Goal: Task Accomplishment & Management: Use online tool/utility

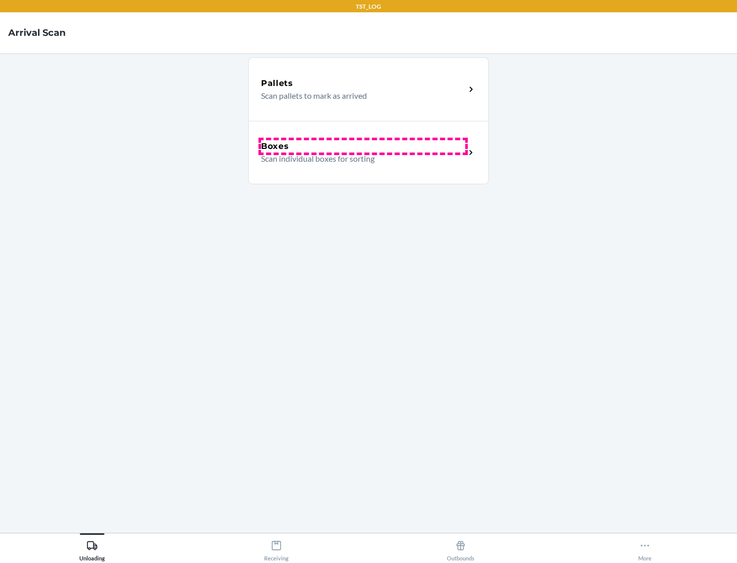
click at [363, 146] on div "Boxes" at bounding box center [363, 146] width 204 height 12
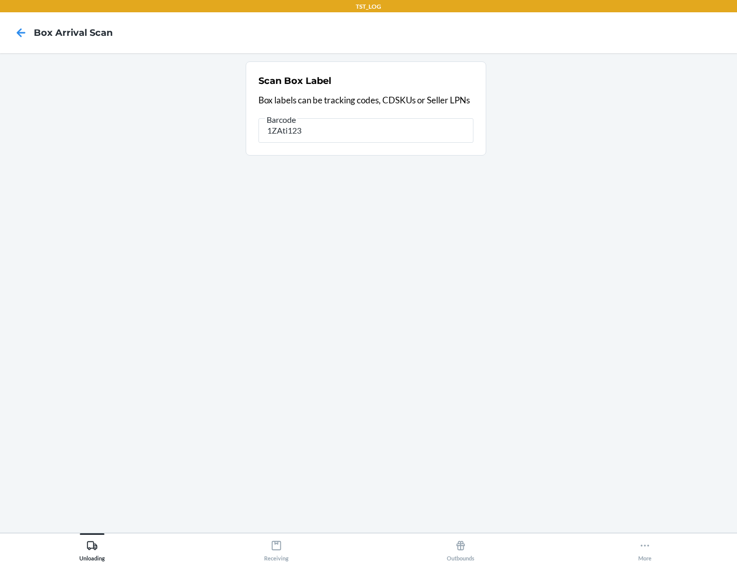
type input "1ZAti123"
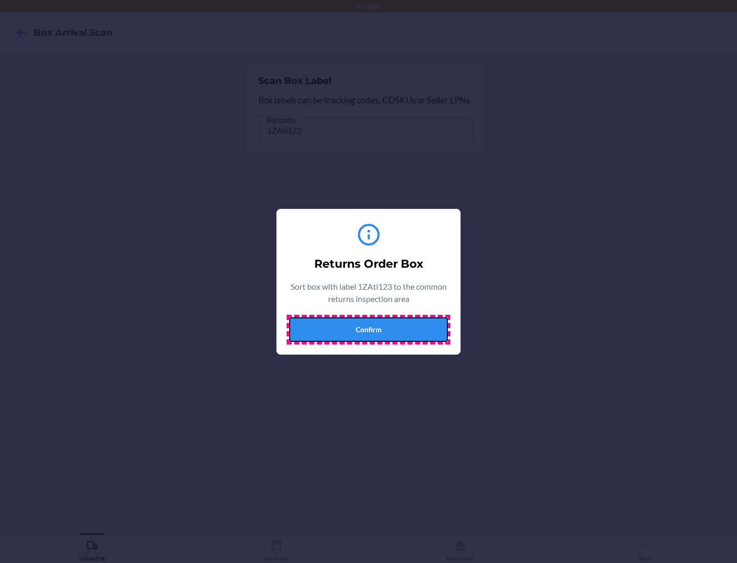
click at [368, 329] on button "Confirm" at bounding box center [368, 329] width 159 height 25
